Goal: Navigation & Orientation: Find specific page/section

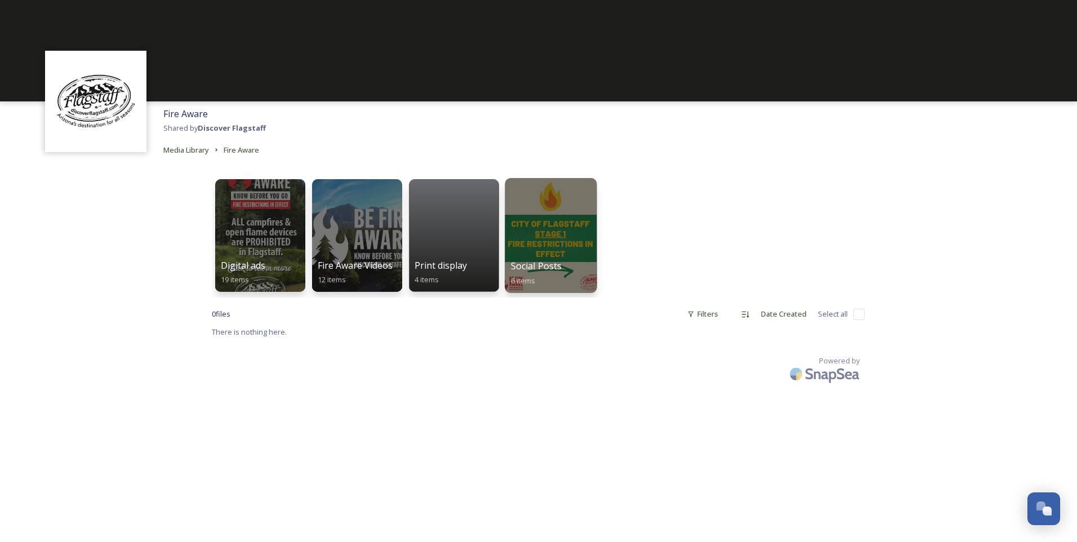
click at [563, 244] on div at bounding box center [551, 235] width 92 height 115
click at [451, 239] on div at bounding box center [454, 235] width 92 height 115
click at [265, 243] on div at bounding box center [260, 235] width 92 height 115
click at [348, 235] on div at bounding box center [357, 235] width 92 height 115
